Goal: Transaction & Acquisition: Subscribe to service/newsletter

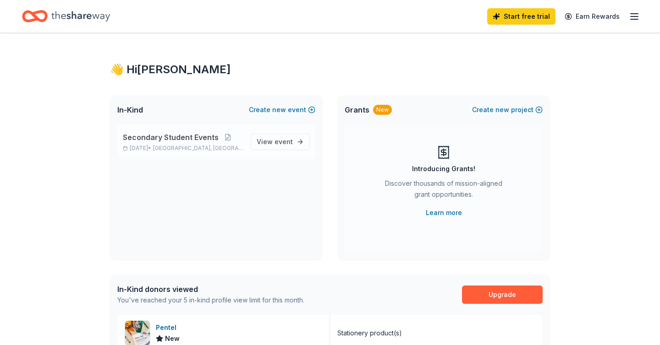
click at [198, 138] on span "Secondary Student Events" at bounding box center [171, 137] width 96 height 11
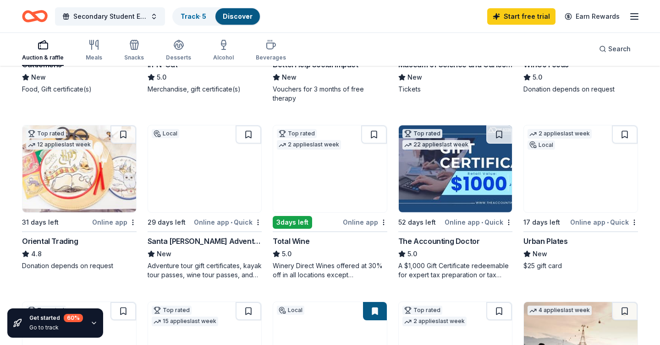
scroll to position [223, 0]
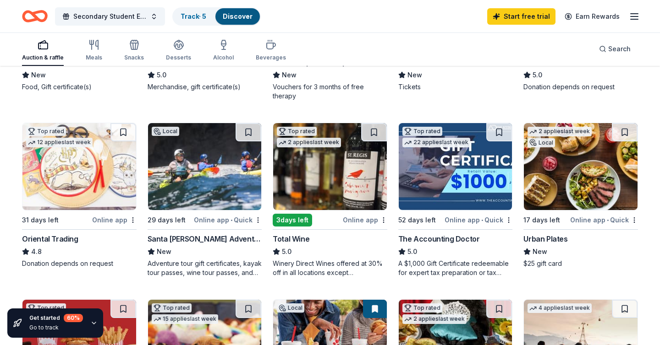
click at [99, 220] on div "Online app" at bounding box center [114, 219] width 44 height 11
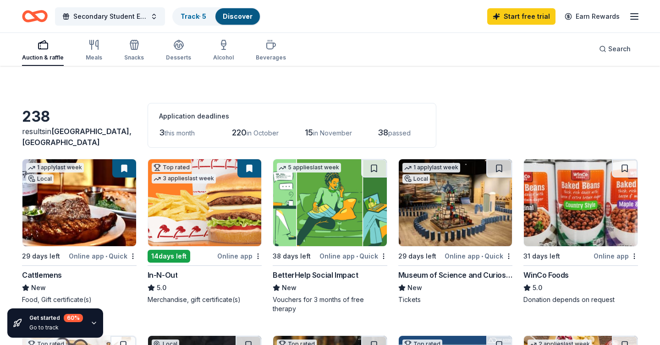
scroll to position [37, 0]
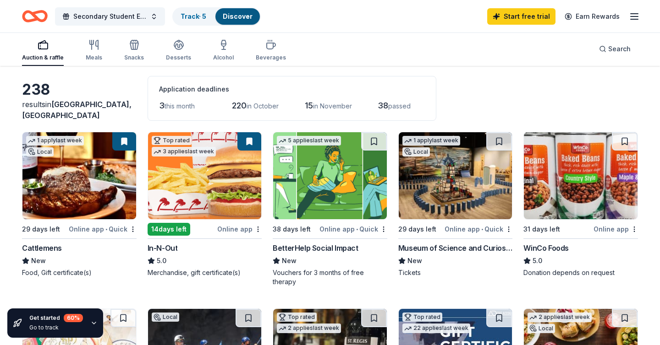
click at [258, 230] on html "Got it Secondary Student Events Track · 5 Discover Start free trial Earn Reward…" at bounding box center [330, 135] width 660 height 345
click at [257, 230] on html "Got it Secondary Student Events Track · 5 Discover Start free trial Earn Reward…" at bounding box center [330, 135] width 660 height 345
click at [383, 230] on html "Got it Secondary Student Events Track · 5 Discover Start free trial Earn Reward…" at bounding box center [330, 135] width 660 height 345
click at [369, 247] on div "Not interested" at bounding box center [354, 245] width 61 height 16
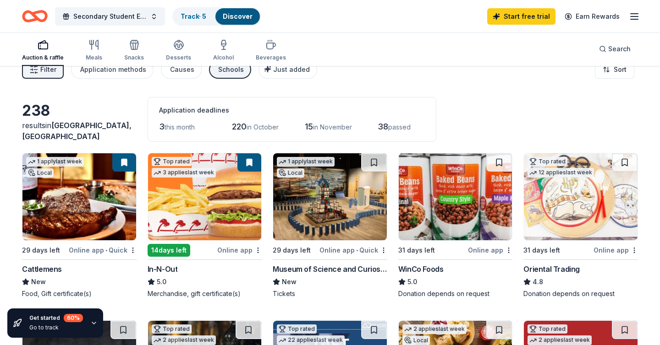
scroll to position [0, 0]
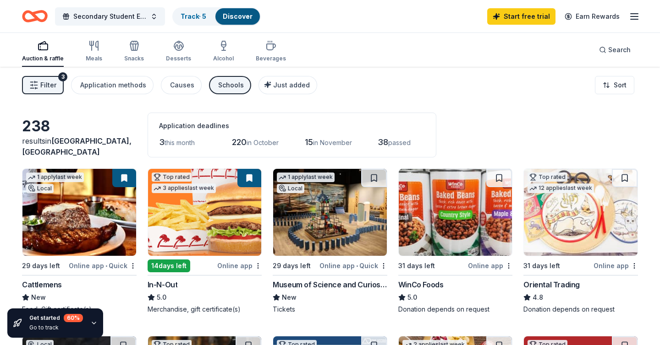
click at [230, 85] on div "Schools" at bounding box center [231, 85] width 26 height 11
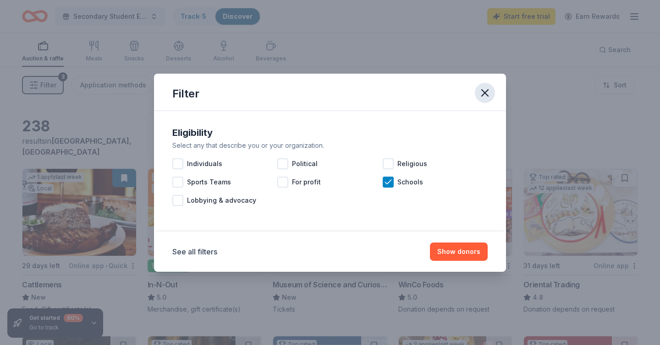
click at [485, 96] on icon "button" at bounding box center [484, 93] width 13 height 13
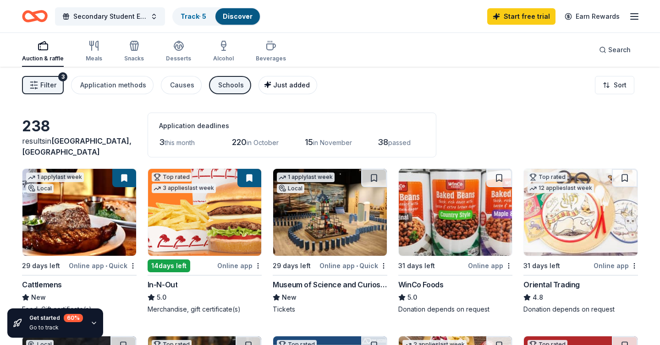
click at [273, 83] on span "Just added" at bounding box center [291, 85] width 37 height 8
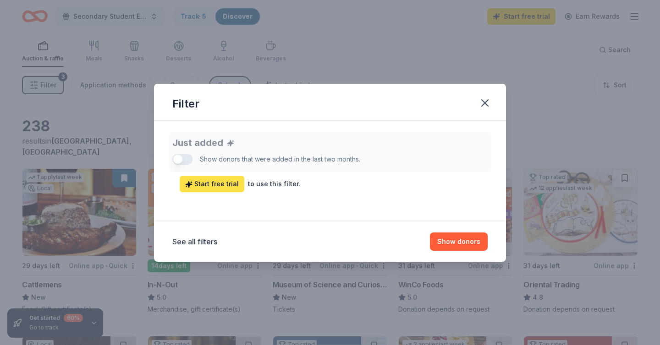
click at [214, 189] on span "Start free trial" at bounding box center [212, 184] width 54 height 11
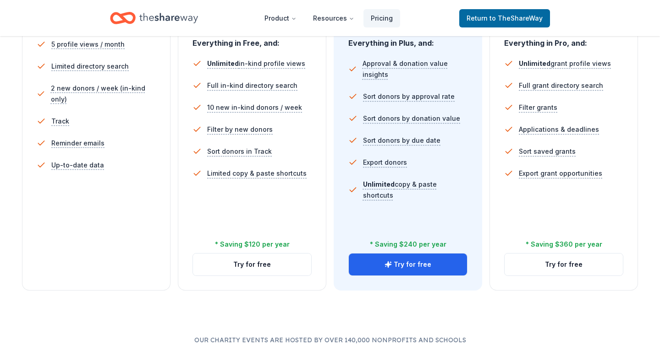
scroll to position [307, 0]
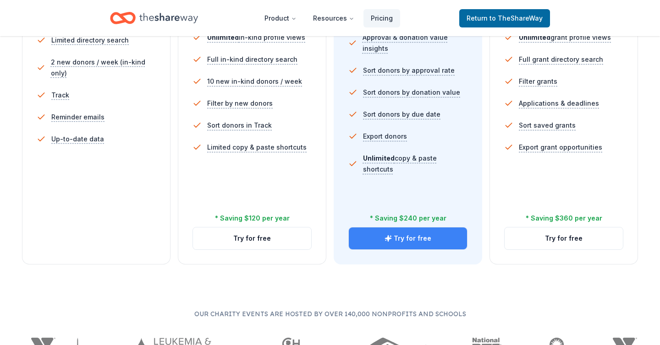
click at [420, 246] on button "Try for free" at bounding box center [408, 239] width 118 height 22
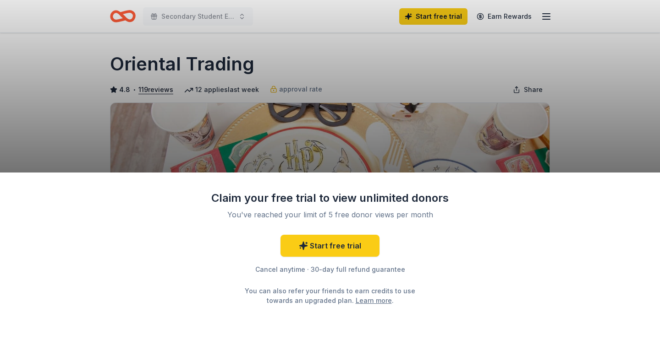
click at [439, 150] on div "Claim your free trial to view unlimited donors You've reached your limit of 5 f…" at bounding box center [330, 172] width 660 height 345
